Goal: Information Seeking & Learning: Check status

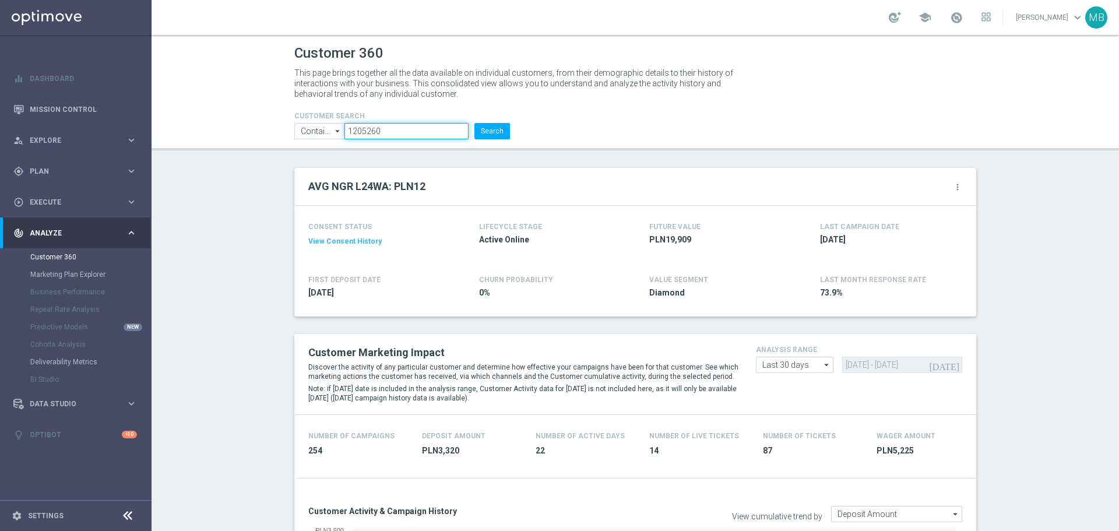
click at [456, 137] on input "1205260" at bounding box center [407, 131] width 124 height 16
paste input "171533"
type input "1171533"
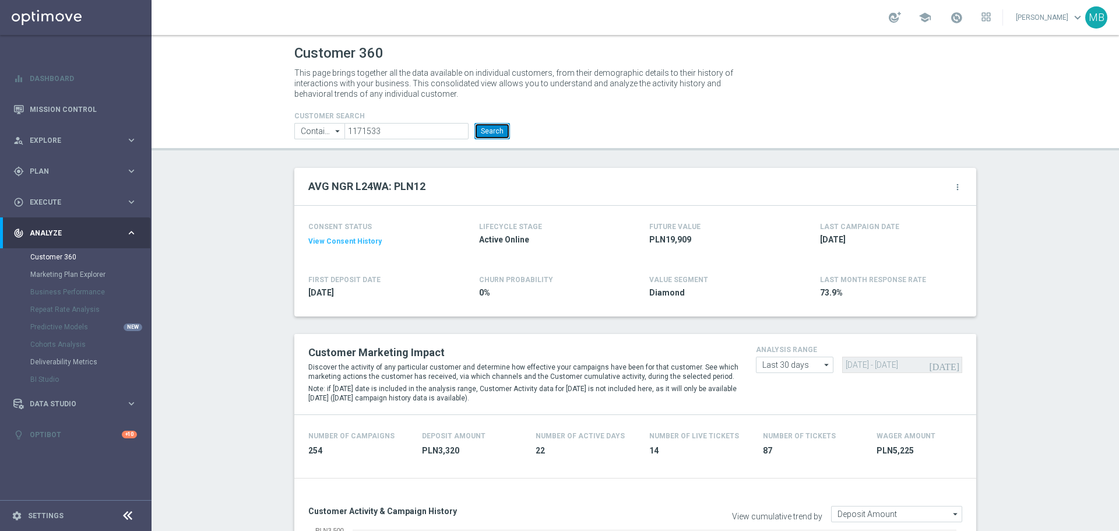
click at [495, 127] on button "Search" at bounding box center [493, 131] width 36 height 16
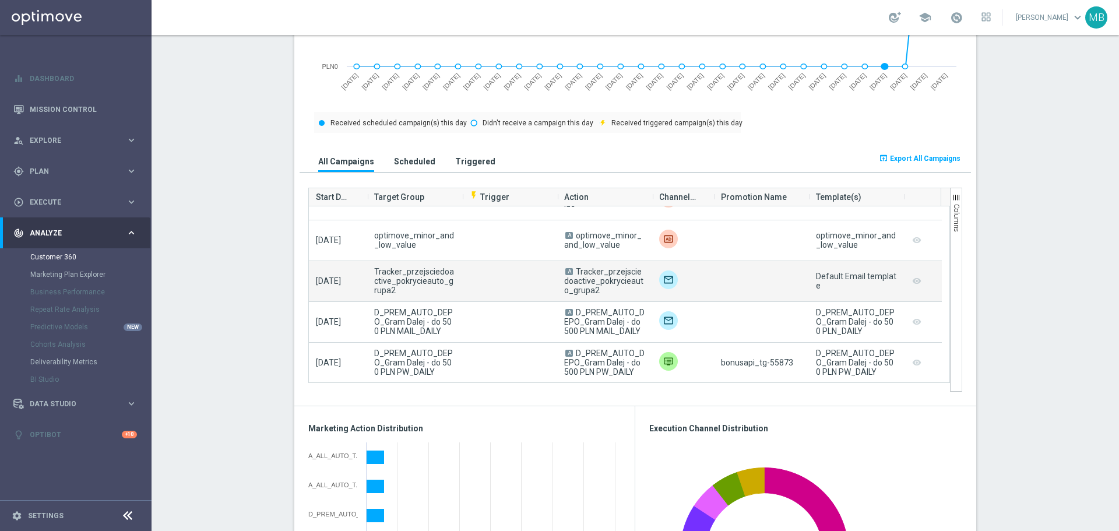
scroll to position [413, 0]
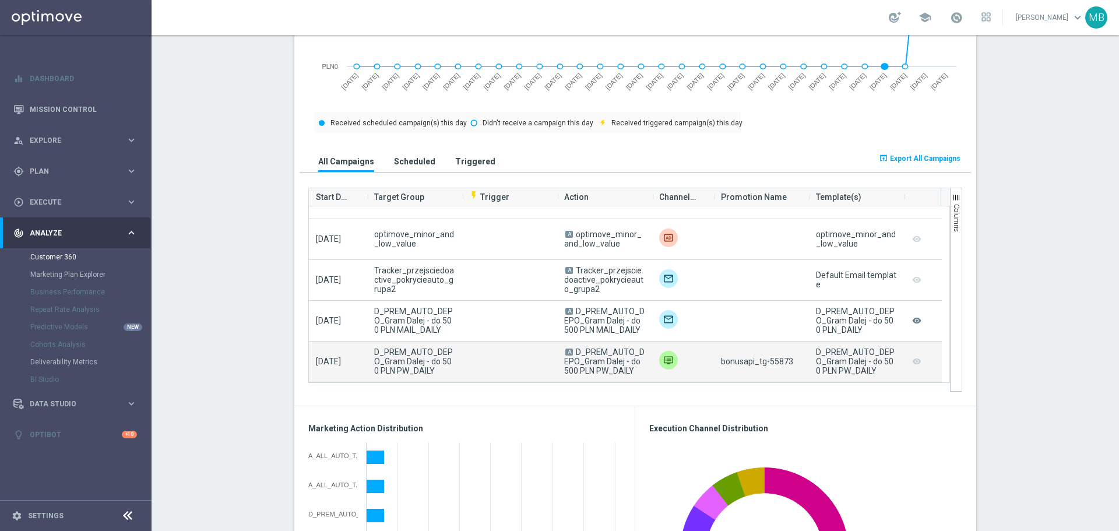
click at [771, 360] on span "bonusapi_tg-55873" at bounding box center [757, 361] width 72 height 9
copy span "55873"
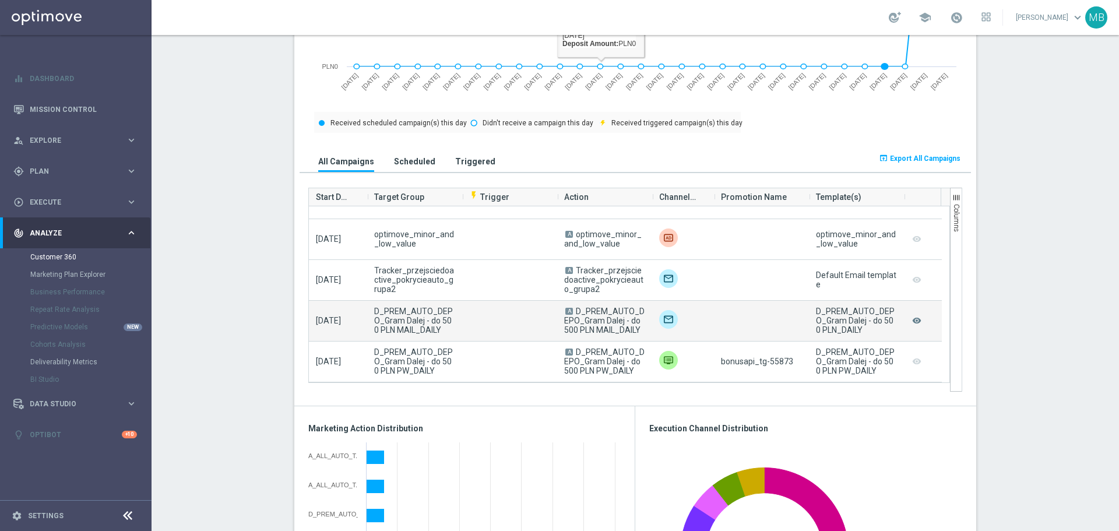
click at [699, 338] on div at bounding box center [683, 321] width 62 height 40
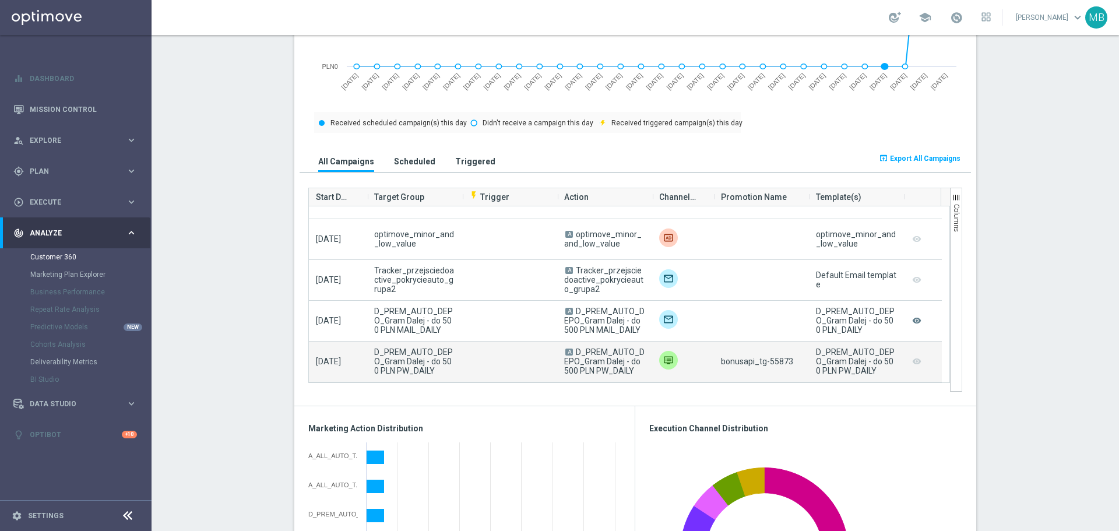
drag, startPoint x: 633, startPoint y: 372, endPoint x: 573, endPoint y: 353, distance: 62.5
click at [573, 353] on span "A D_PREM_AUTO_DEPO_Gram Dalej - do 500 PLN PW_DAILY" at bounding box center [604, 361] width 81 height 28
copy span "D_PREM_AUTO_DEPO_Gram Dalej - do 500 PLN PW_DAILY"
click at [602, 361] on span "D_PREM_AUTO_DEPO_Gram Dalej - do 500 PLN PW_DAILY" at bounding box center [604, 361] width 80 height 28
drag, startPoint x: 572, startPoint y: 354, endPoint x: 629, endPoint y: 381, distance: 62.6
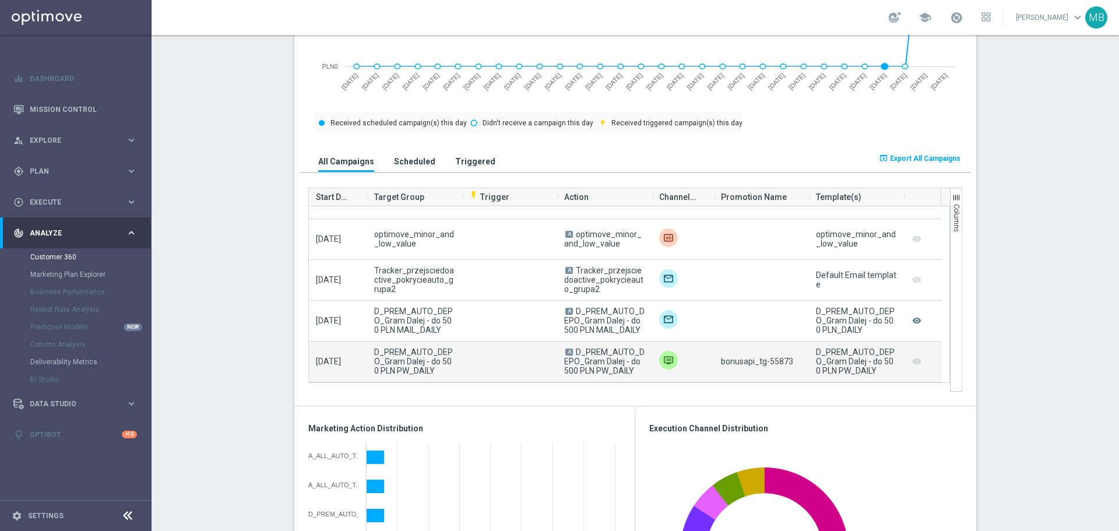
click at [629, 381] on div "A D_PREM_AUTO_DEPO_Gram Dalej - do 500 PLN PW_DAILY" at bounding box center [604, 362] width 95 height 40
copy span "D_PREM_AUTO_DEPO_Gram Dalej - do 500 PLN PW_DAILY"
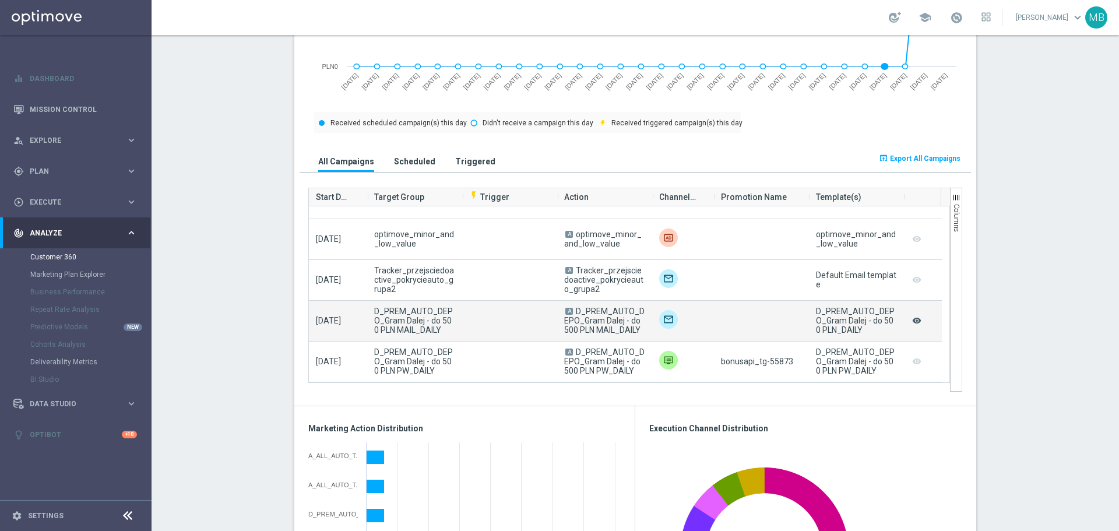
click at [915, 326] on icon "remove_red_eye" at bounding box center [917, 320] width 12 height 15
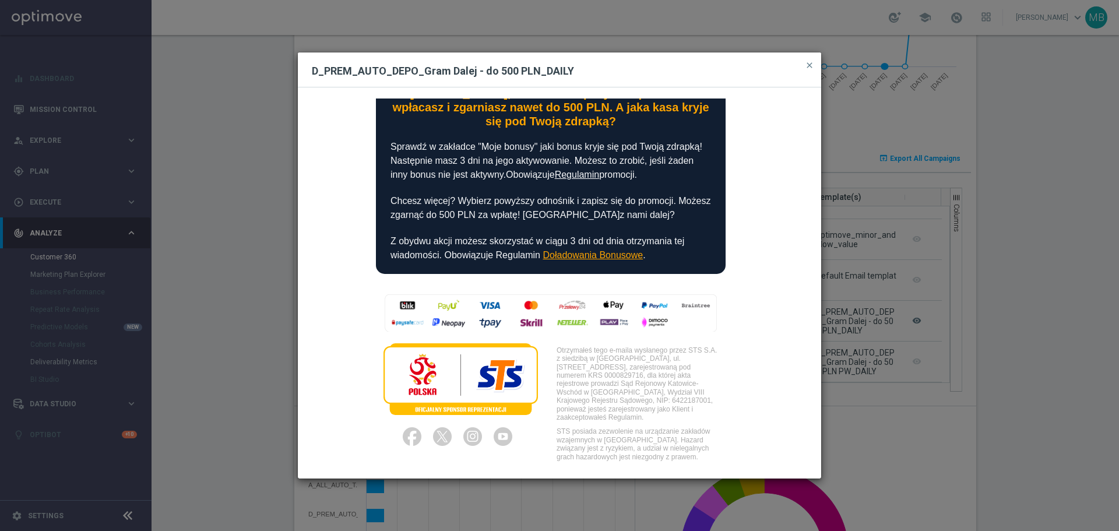
scroll to position [289, 0]
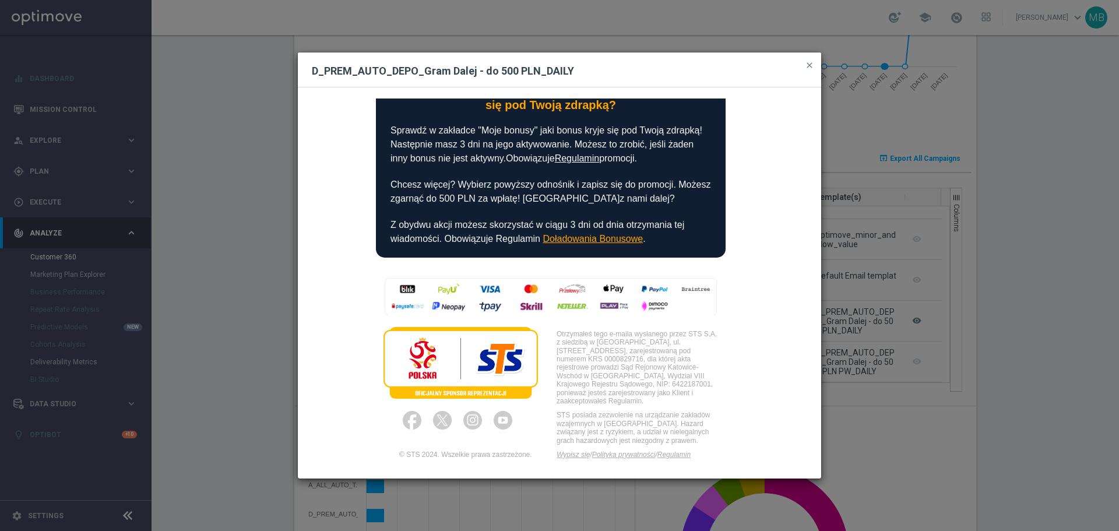
click at [809, 71] on button "close" at bounding box center [810, 65] width 12 height 14
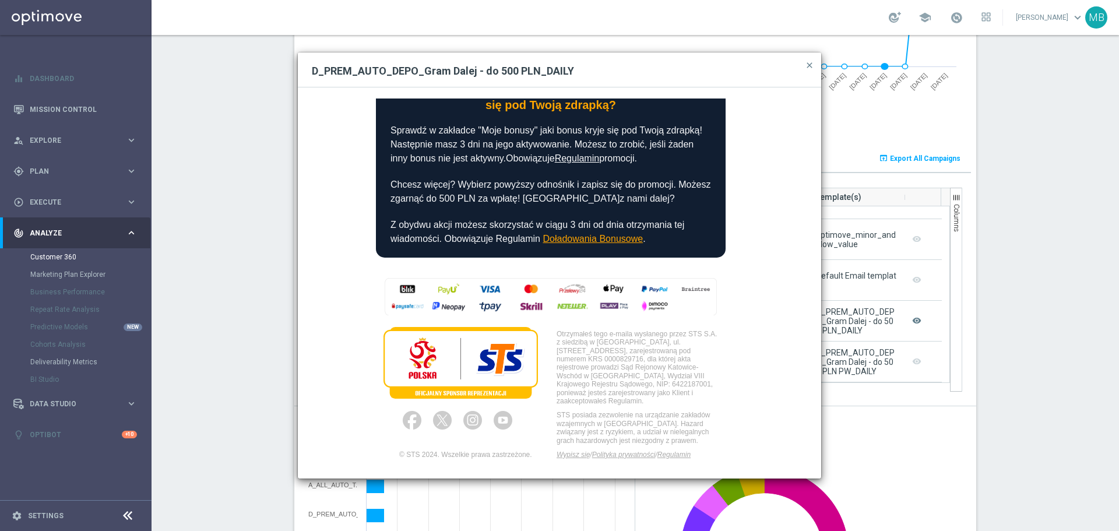
scroll to position [675, 0]
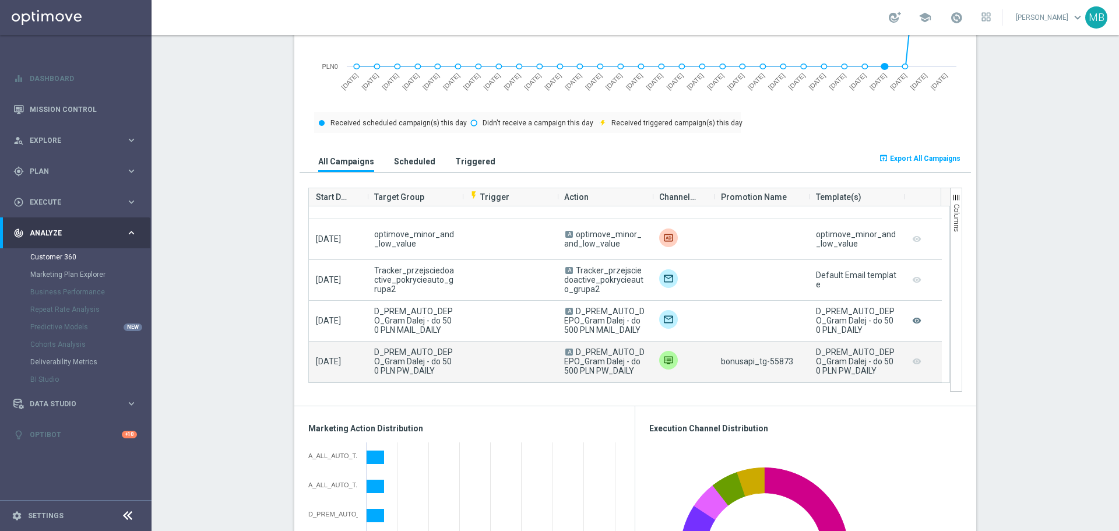
drag, startPoint x: 603, startPoint y: 353, endPoint x: 579, endPoint y: 353, distance: 24.5
click at [603, 353] on span "D_PREM_AUTO_DEPO_Gram Dalej - do 500 PLN PW_DAILY" at bounding box center [604, 361] width 80 height 28
click at [572, 352] on span "D_PREM_AUTO_DEPO_Gram Dalej - do 500 PLN PW_DAILY" at bounding box center [604, 361] width 80 height 28
drag, startPoint x: 572, startPoint y: 352, endPoint x: 646, endPoint y: 382, distance: 79.2
click at [646, 382] on div "A D_PREM_AUTO_DEPO_Gram Dalej - do 500 PLN PW_DAILY" at bounding box center [604, 362] width 95 height 40
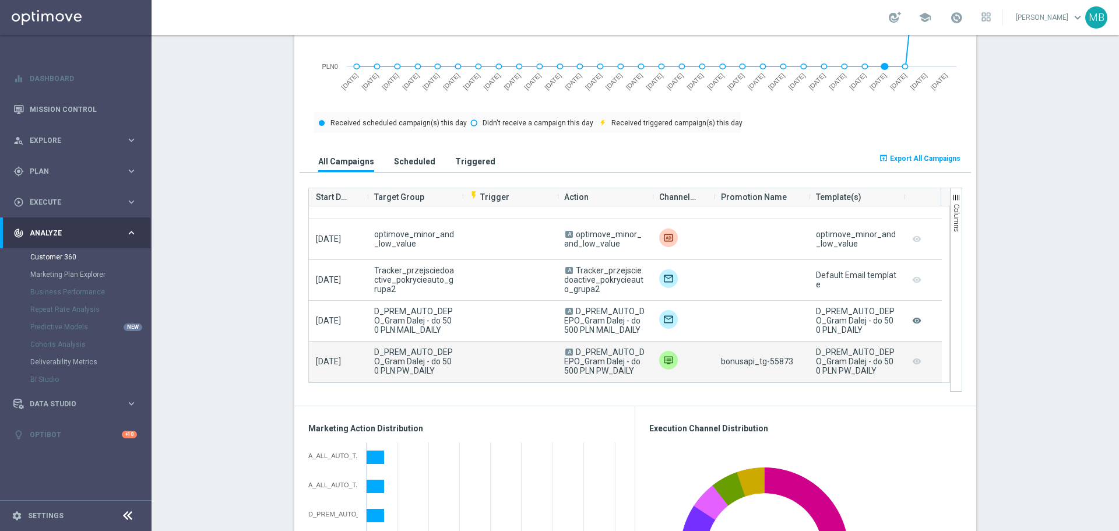
click at [777, 366] on span "bonusapi_tg-55873" at bounding box center [757, 361] width 72 height 9
copy span "55873"
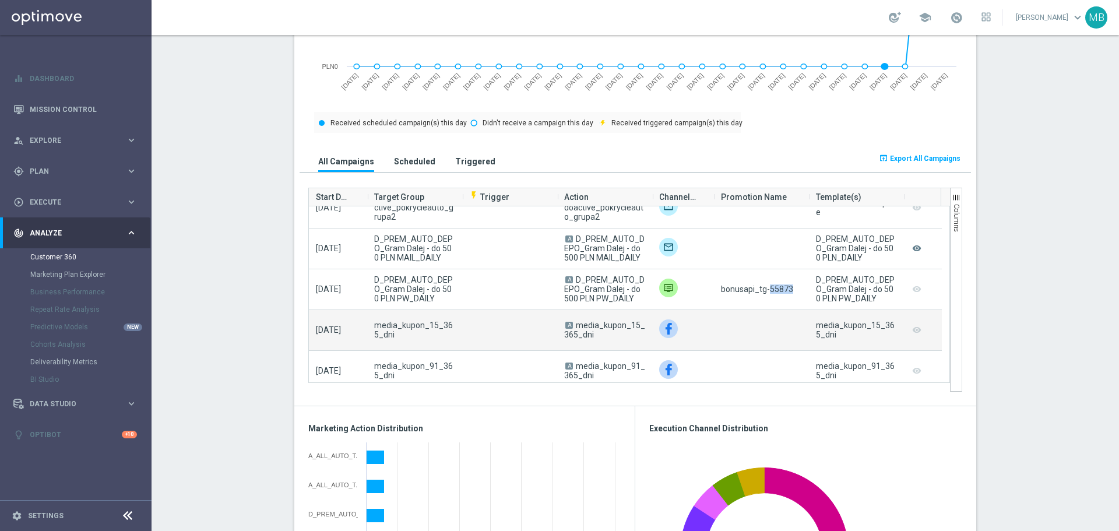
scroll to position [486, 0]
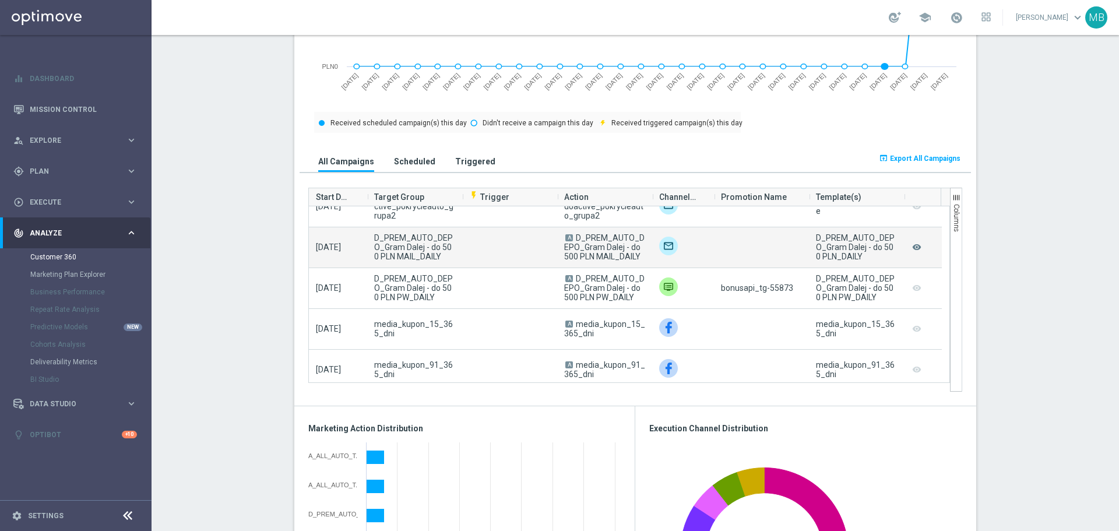
click at [904, 244] on div "remove_red_eye" at bounding box center [923, 247] width 38 height 40
click at [911, 247] on icon "remove_red_eye" at bounding box center [917, 247] width 12 height 15
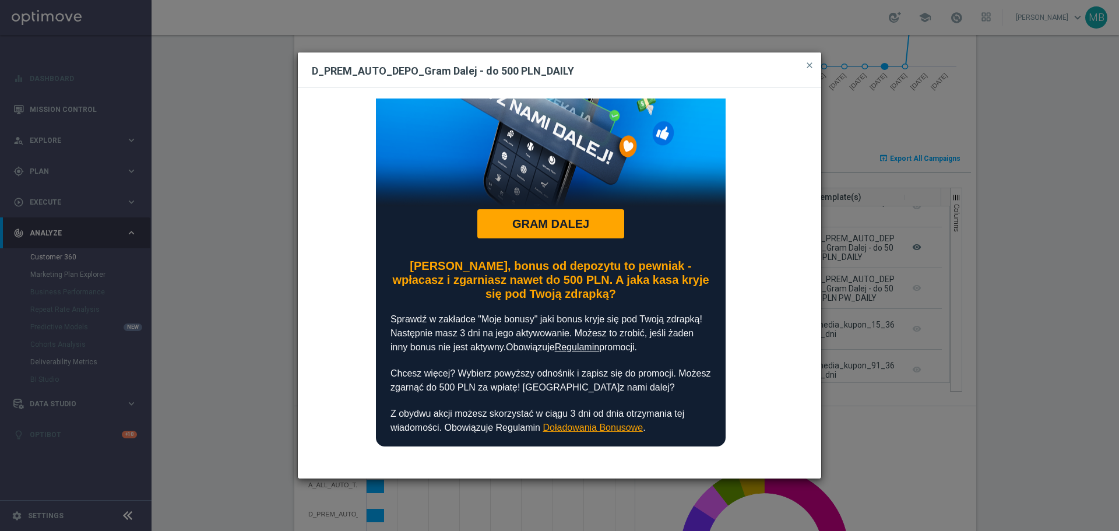
scroll to position [117, 0]
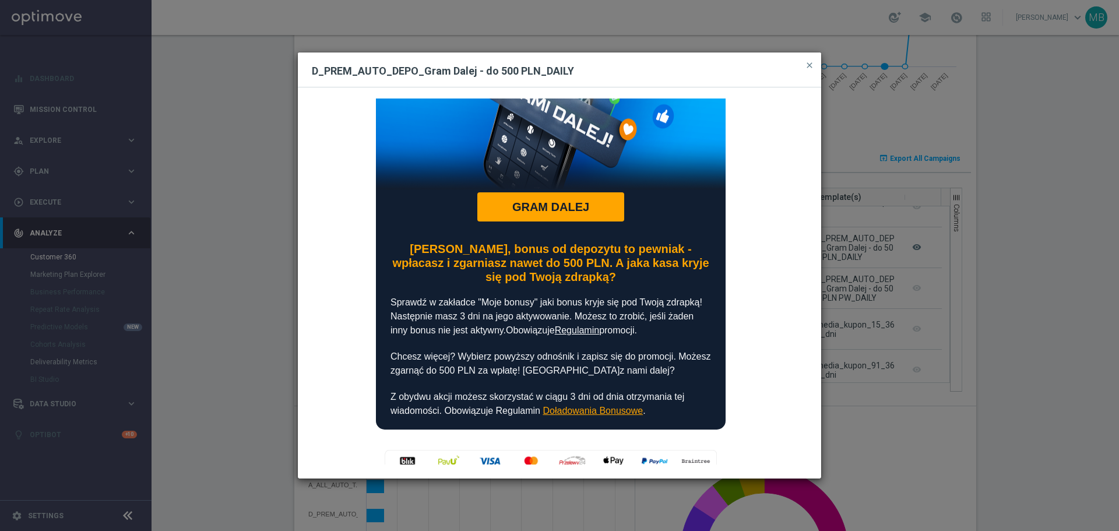
drag, startPoint x: 977, startPoint y: 134, endPoint x: 856, endPoint y: 170, distance: 125.8
click at [975, 134] on modal-container "D_PREM_AUTO_DEPO_Gram Dalej - do 500 PLN_DAILY close Wpłacasz i zgarniasz nawet…" at bounding box center [559, 265] width 1119 height 531
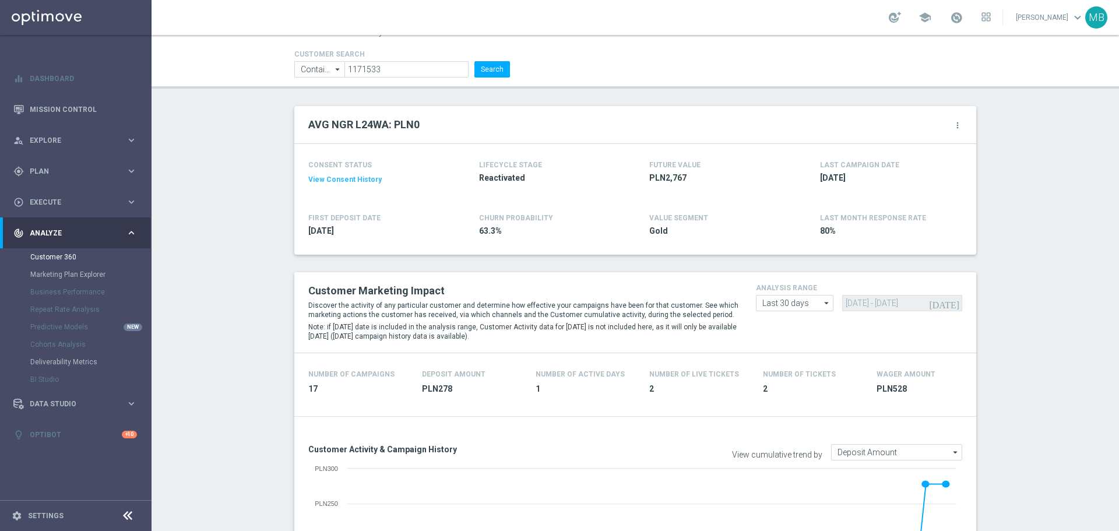
scroll to position [0, 0]
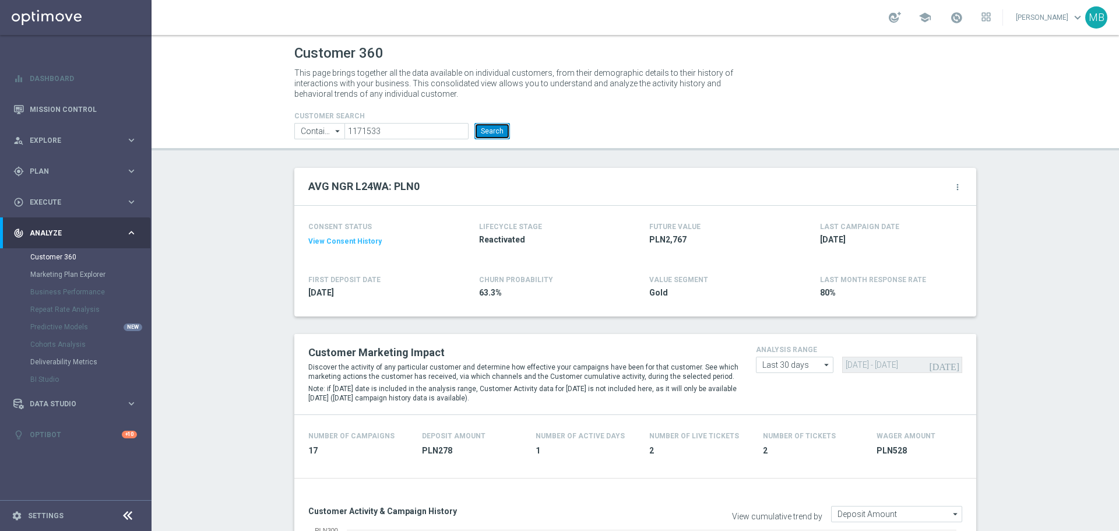
click at [476, 132] on button "Search" at bounding box center [493, 131] width 36 height 16
